Goal: Find specific page/section: Find specific page/section

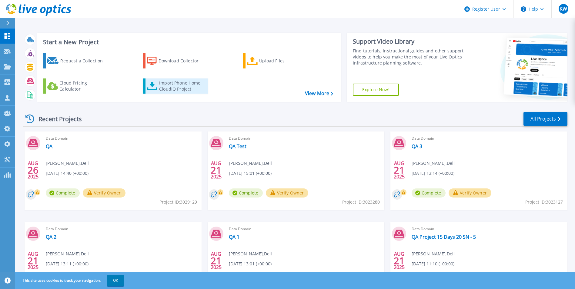
click at [175, 86] on div "Import Phone Home CloudIQ Project" at bounding box center [182, 86] width 47 height 12
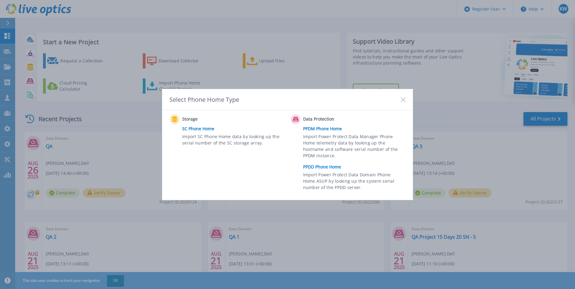
click at [404, 99] on rect at bounding box center [402, 99] width 5 height 5
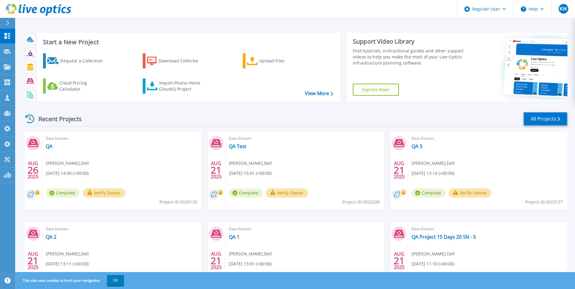
click at [536, 118] on link "All Projects" at bounding box center [545, 119] width 44 height 14
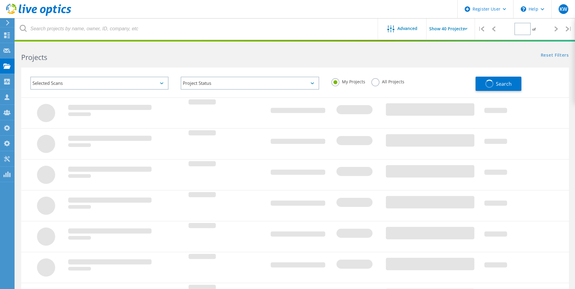
type input "2"
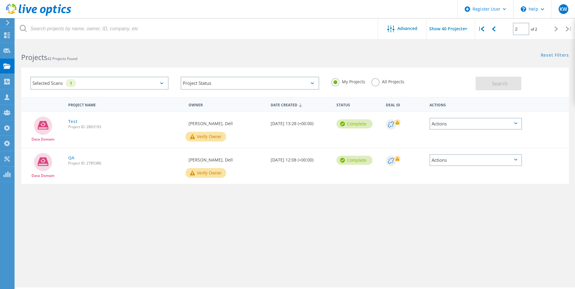
click at [374, 80] on label "All Projects" at bounding box center [387, 81] width 33 height 6
click at [0, 0] on input "All Projects" at bounding box center [0, 0] width 0 height 0
click at [483, 85] on button "Search" at bounding box center [499, 84] width 46 height 14
